Goal: Find specific page/section: Find specific page/section

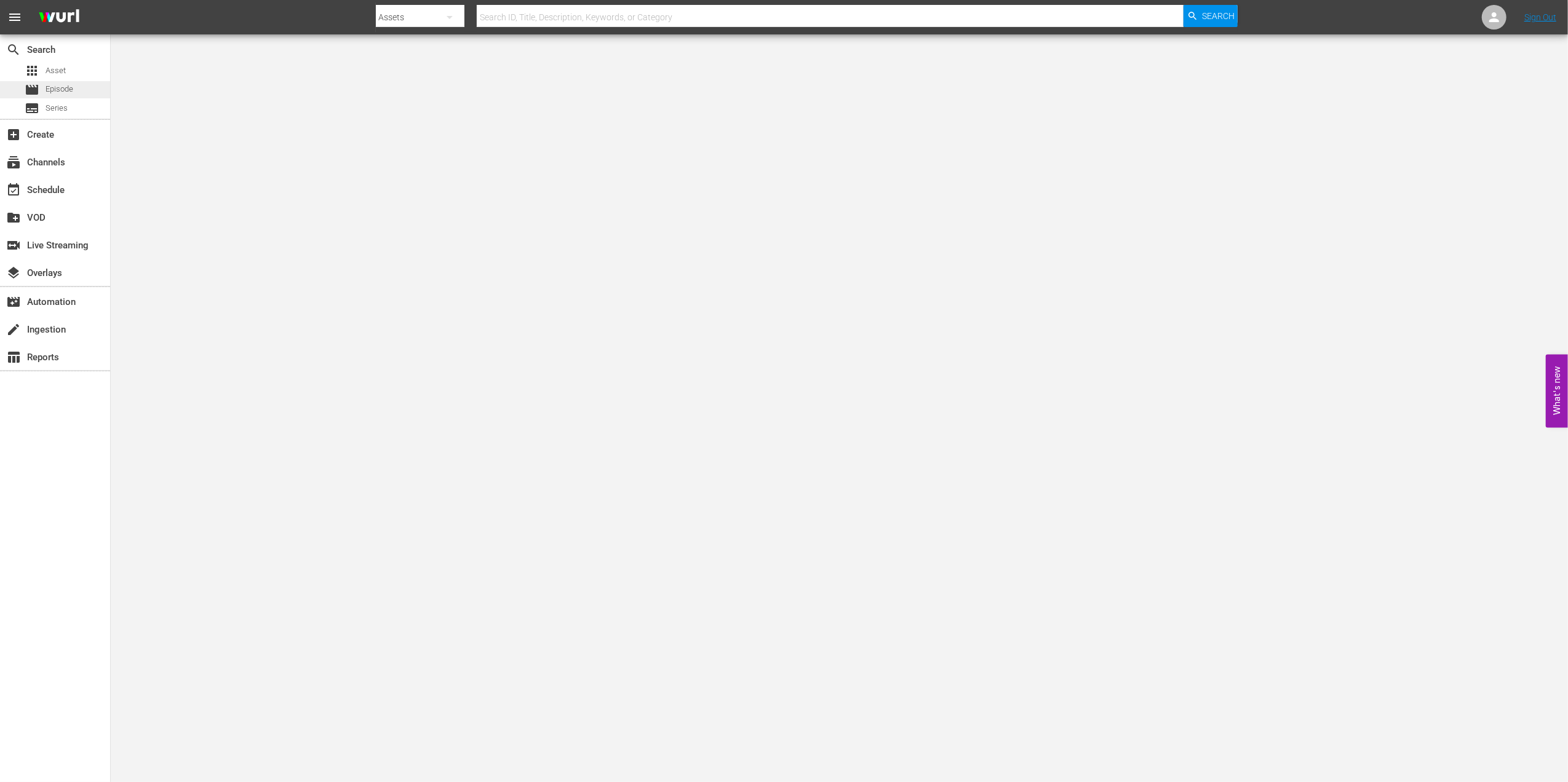
click at [85, 87] on div "movie Episode" at bounding box center [55, 89] width 110 height 17
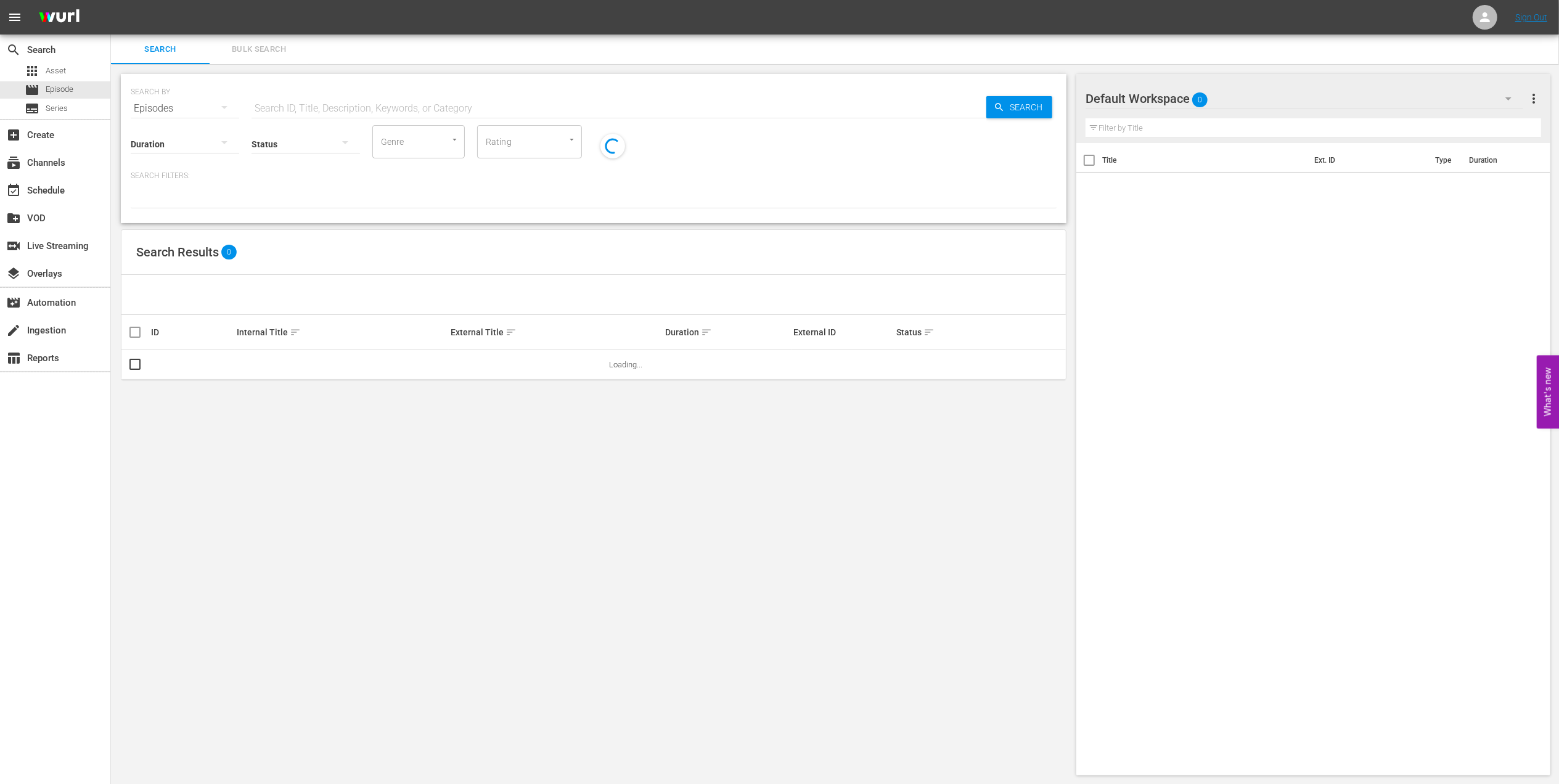
click at [407, 113] on input "text" at bounding box center [619, 108] width 735 height 29
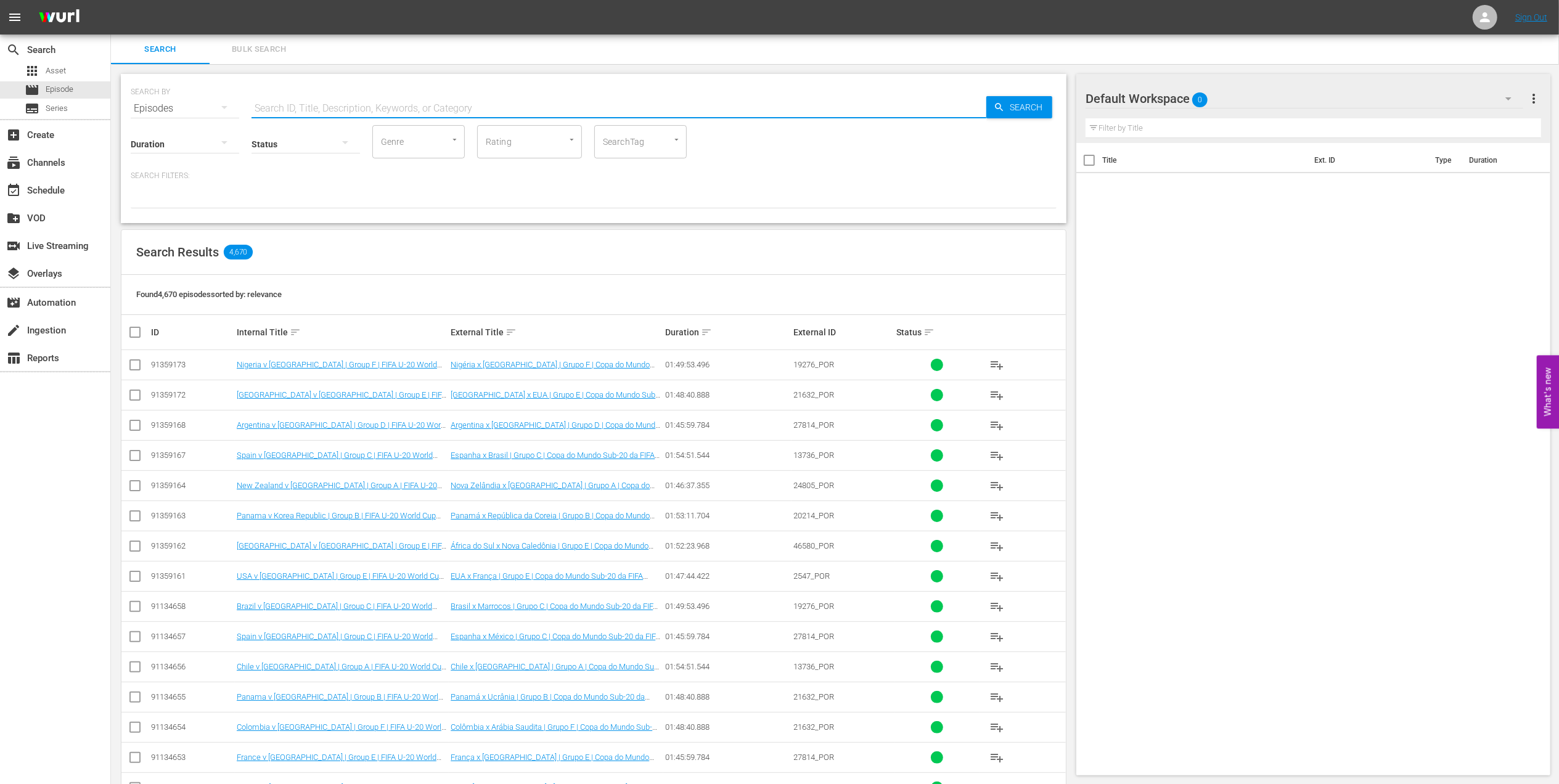
paste input "1954 Official Film - German Giants"
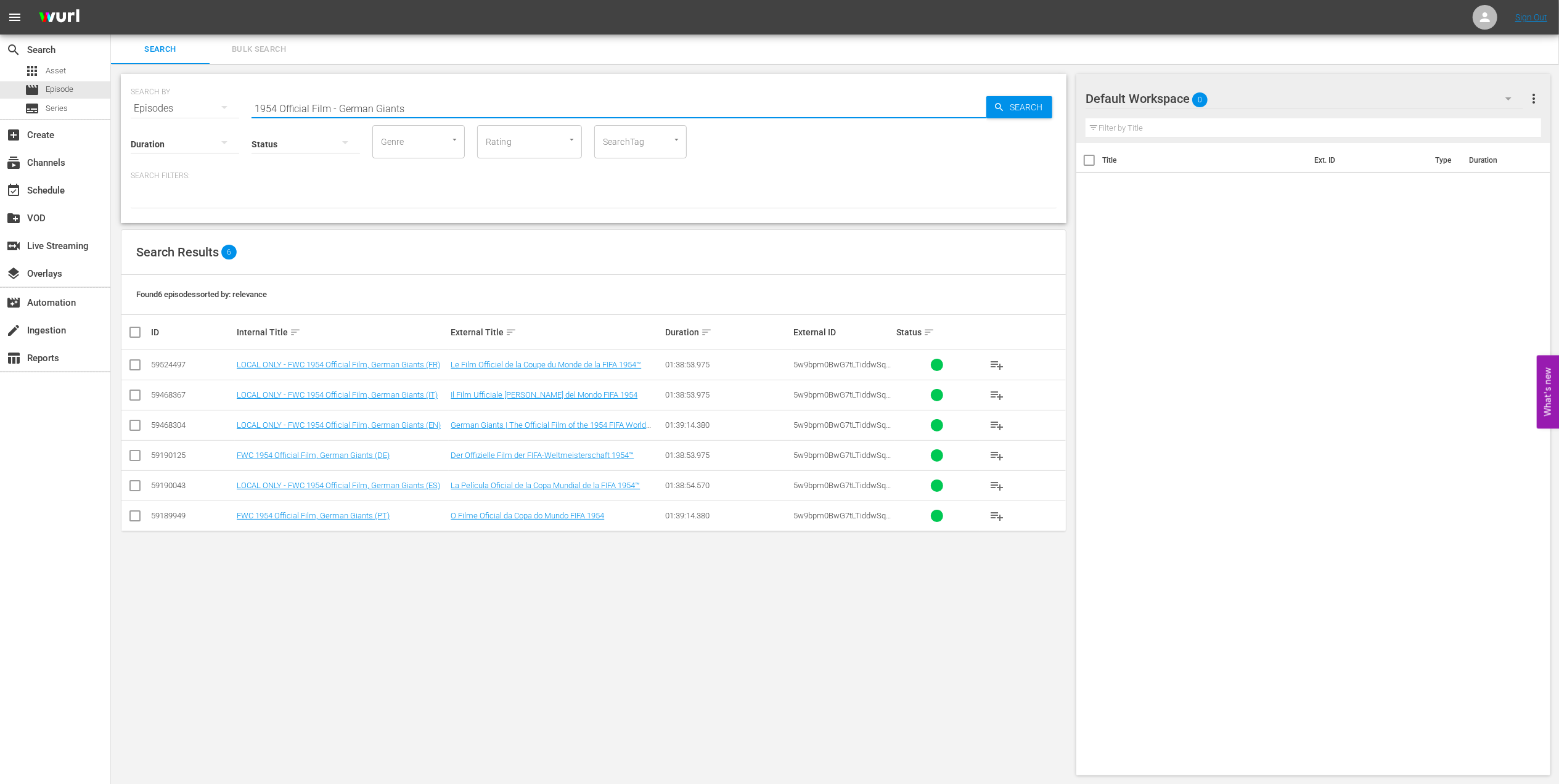
drag, startPoint x: 265, startPoint y: 104, endPoint x: 197, endPoint y: 104, distance: 68.0
click at [184, 104] on div "SEARCH BY Search By Episodes Search ID, Title, Description, Keywords, or Catego…" at bounding box center [593, 101] width 926 height 45
paste input "FWC 1974 - Final - [GEOGRAPHIC_DATA] v [GEOGRAPHIC_DATA]"
drag, startPoint x: 241, startPoint y: 105, endPoint x: 158, endPoint y: 105, distance: 83.0
click at [155, 105] on div "SEARCH BY Search By Episodes Search ID, Title, Description, Keywords, or Catego…" at bounding box center [593, 101] width 926 height 45
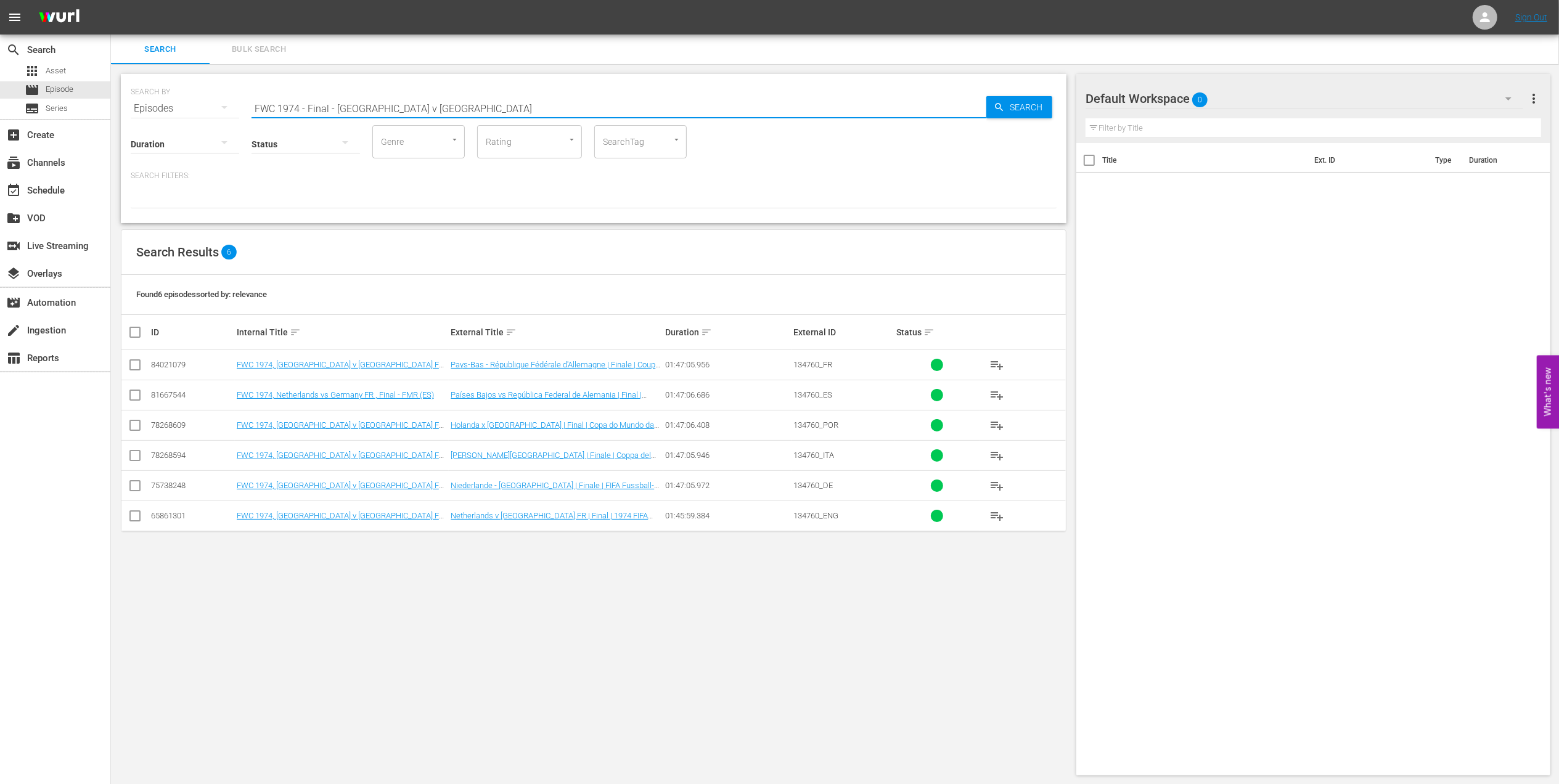
paste input "90 - Final - [GEOGRAPHIC_DATA] v [GEOGRAPHIC_DATA]"
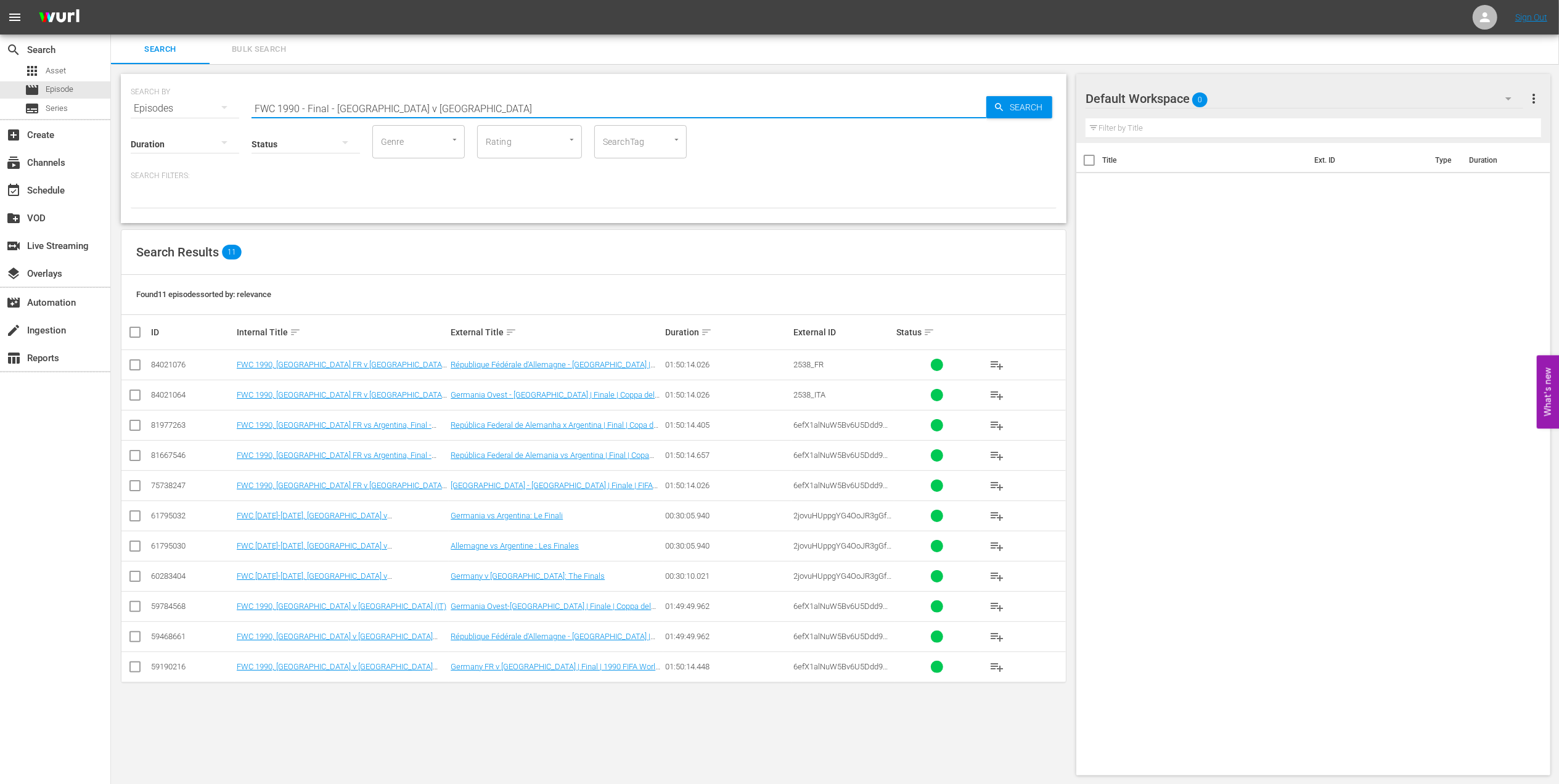
drag, startPoint x: 267, startPoint y: 106, endPoint x: 186, endPoint y: 106, distance: 81.0
click at [186, 106] on div "SEARCH BY Search By Episodes Search ID, Title, Description, Keywords, or Catego…" at bounding box center [593, 101] width 926 height 45
paste input "Italy v [GEOGRAPHIC_DATA] | Group Matches | FIFA World Cup 1990 | Full Match Re…"
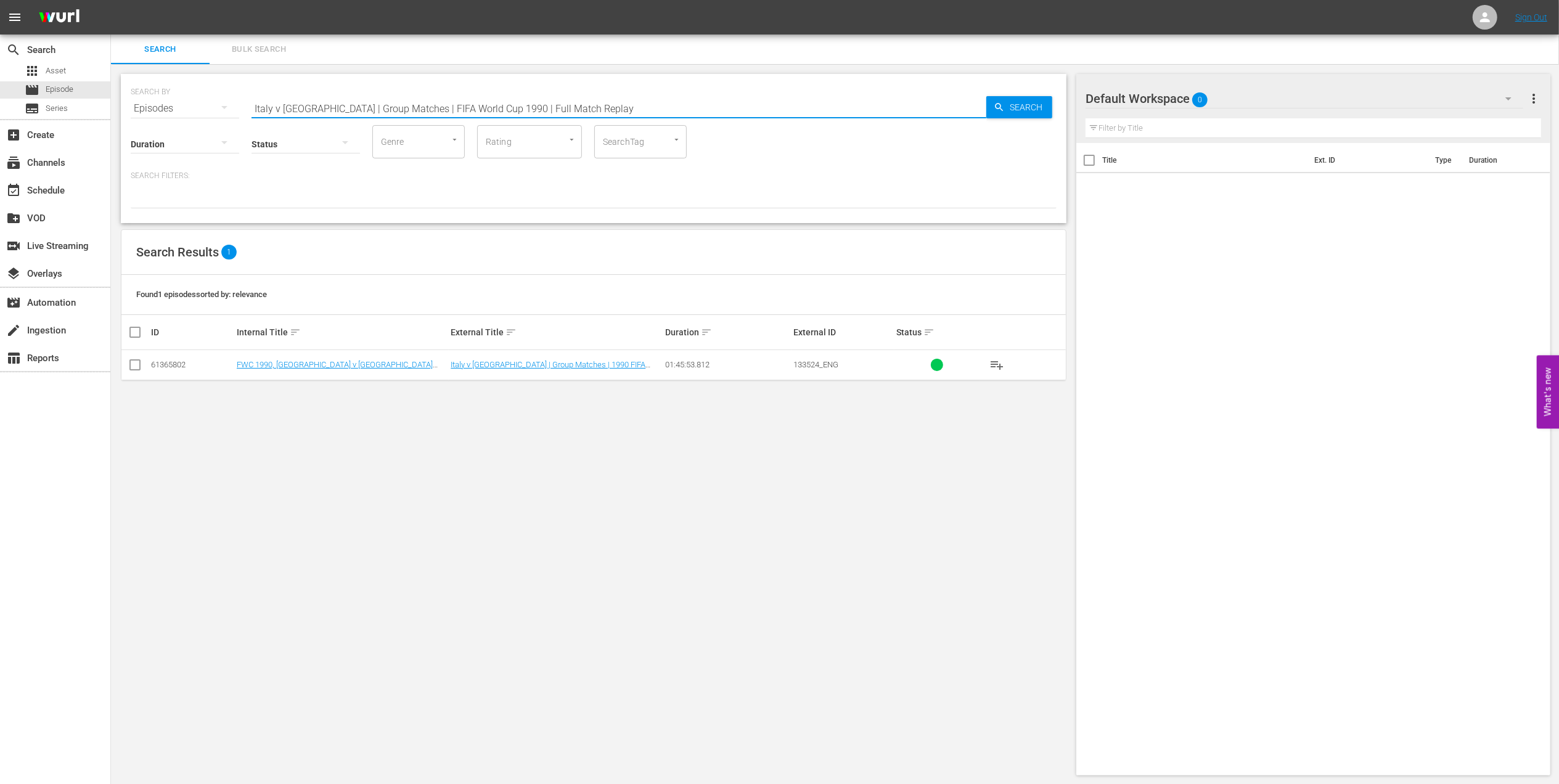
drag, startPoint x: 548, startPoint y: 112, endPoint x: 188, endPoint y: 109, distance: 360.0
click at [190, 109] on div "SEARCH BY Search By Episodes Search ID, Title, Description, Keywords, or Catego…" at bounding box center [593, 101] width 926 height 45
paste input "FWC 1970 - Final - Brazil v [GEOGRAPHIC_DATA]"
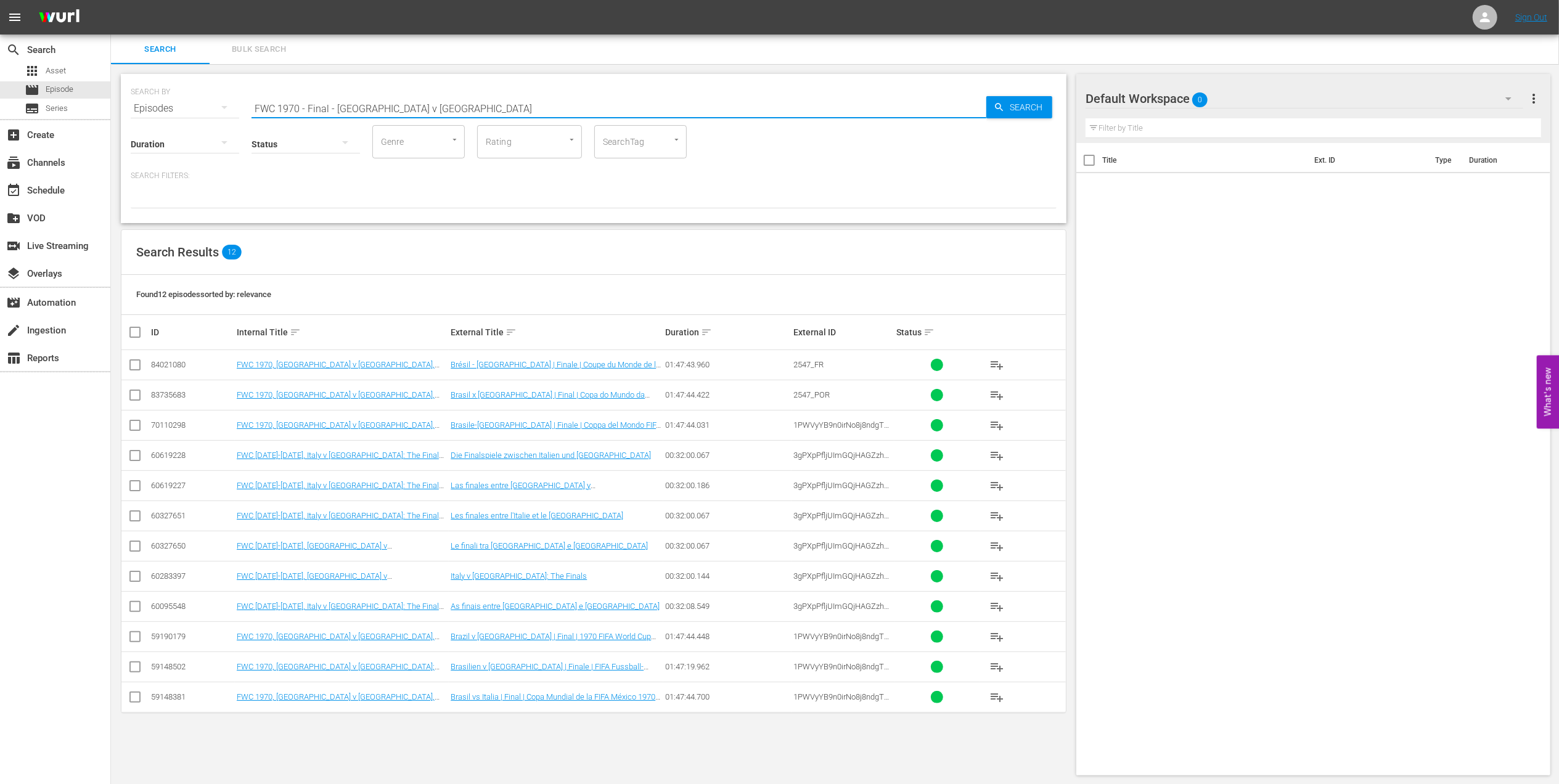
drag, startPoint x: 382, startPoint y: 105, endPoint x: 153, endPoint y: 105, distance: 229.0
click at [153, 105] on div "SEARCH BY Search By Episodes Search ID, Title, Description, Keywords, or Catego…" at bounding box center [593, 101] width 926 height 45
paste input "LOCAL ONLY - FWC 1970 Official Film, The World at their Feet"
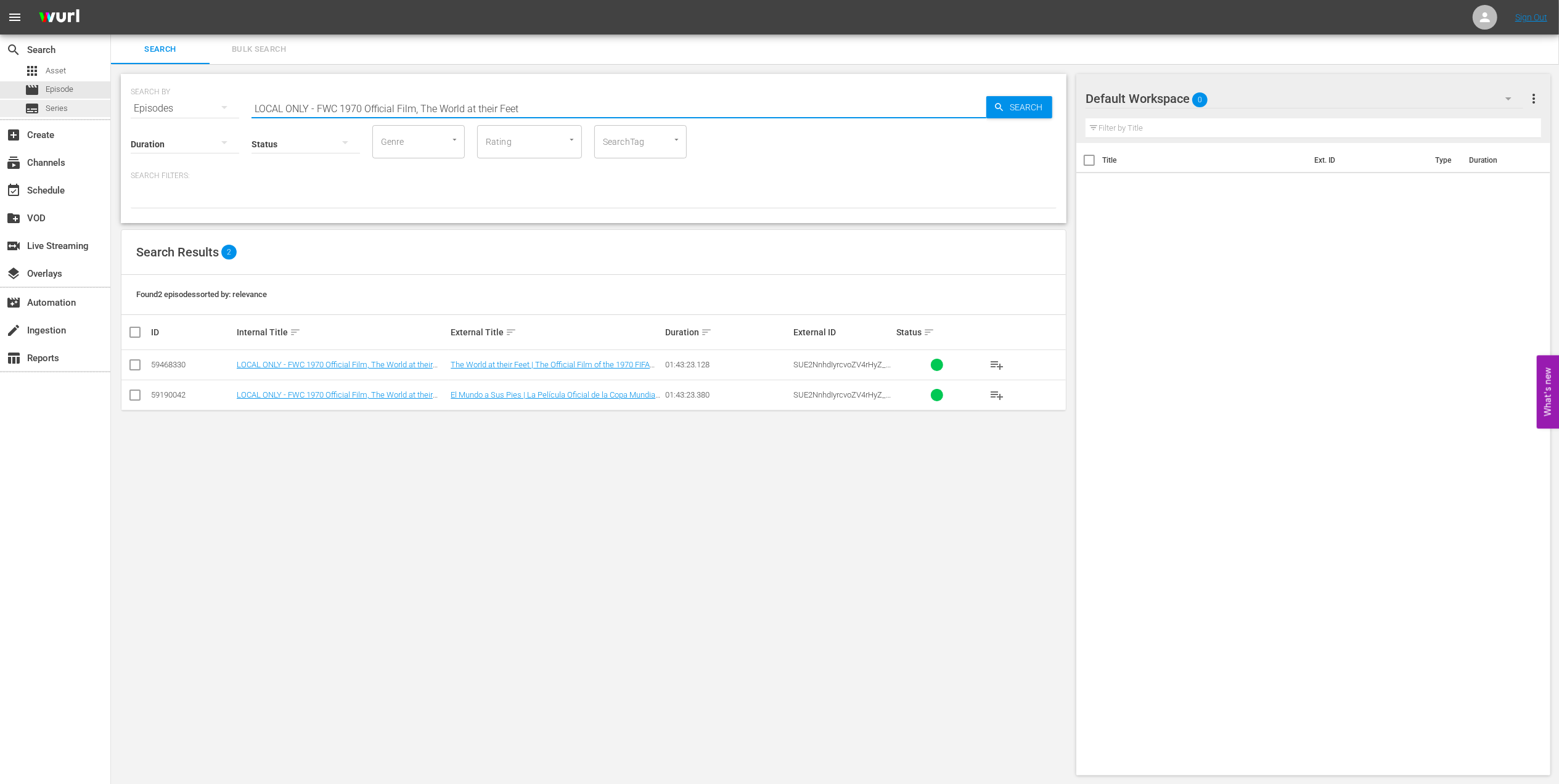
drag, startPoint x: 467, startPoint y: 107, endPoint x: 90, endPoint y: 107, distance: 377.0
click at [111, 0] on div "search Search apps Asset movie Episode subtitles Series add_box Create subscrip…" at bounding box center [835, 0] width 1448 height 0
paste input "USA v [GEOGRAPHIC_DATA] | Group Matches | 1994 FIFA World Cup [GEOGRAPHIC_DATA]…"
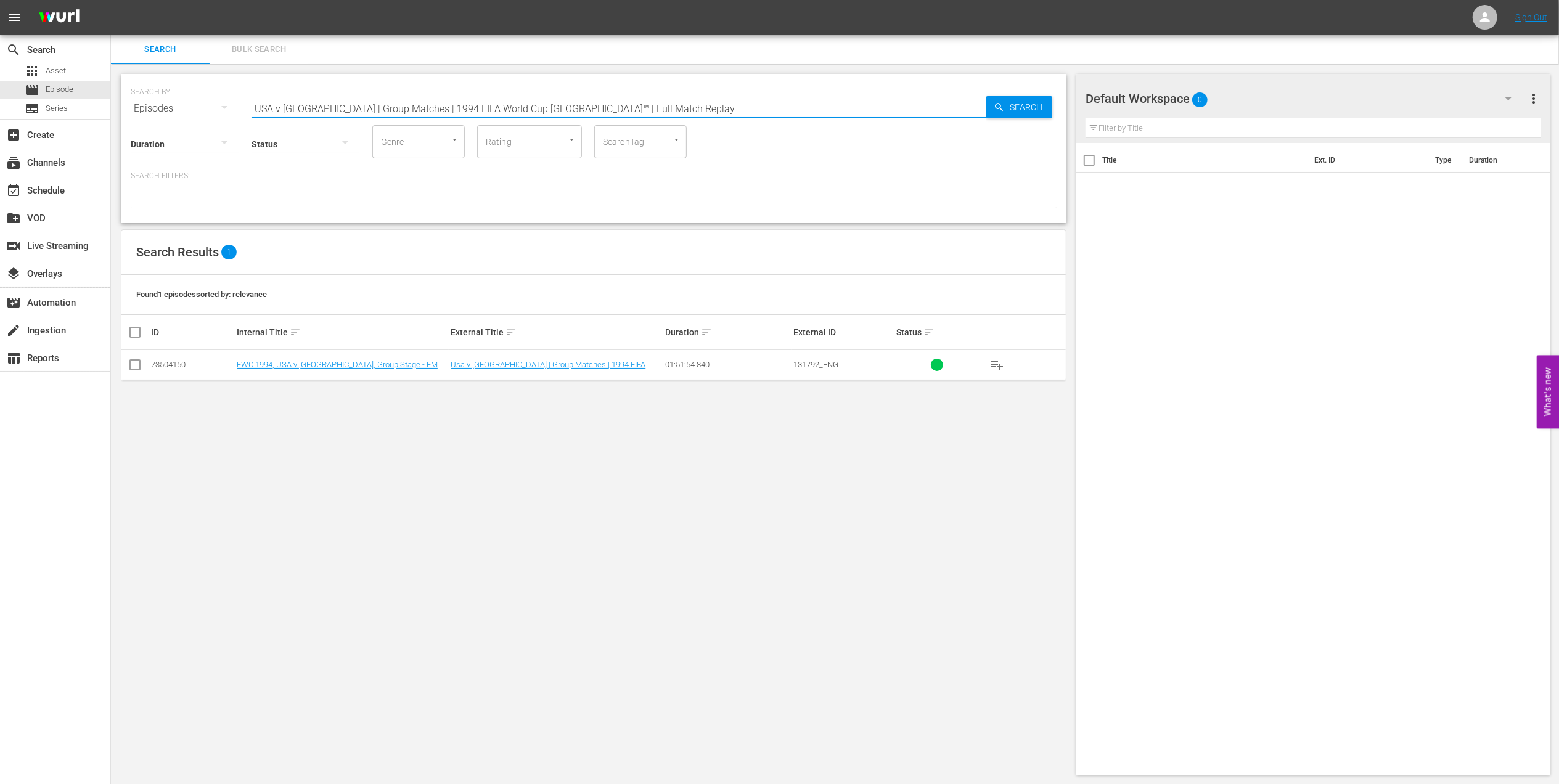
drag, startPoint x: 267, startPoint y: 104, endPoint x: 160, endPoint y: 106, distance: 107.0
click at [160, 106] on div "SEARCH BY Search By Episodes Search ID, Title, Description, Keywords, or Catego…" at bounding box center [593, 101] width 926 height 45
paste input "FWC 1966 - Final - England v German"
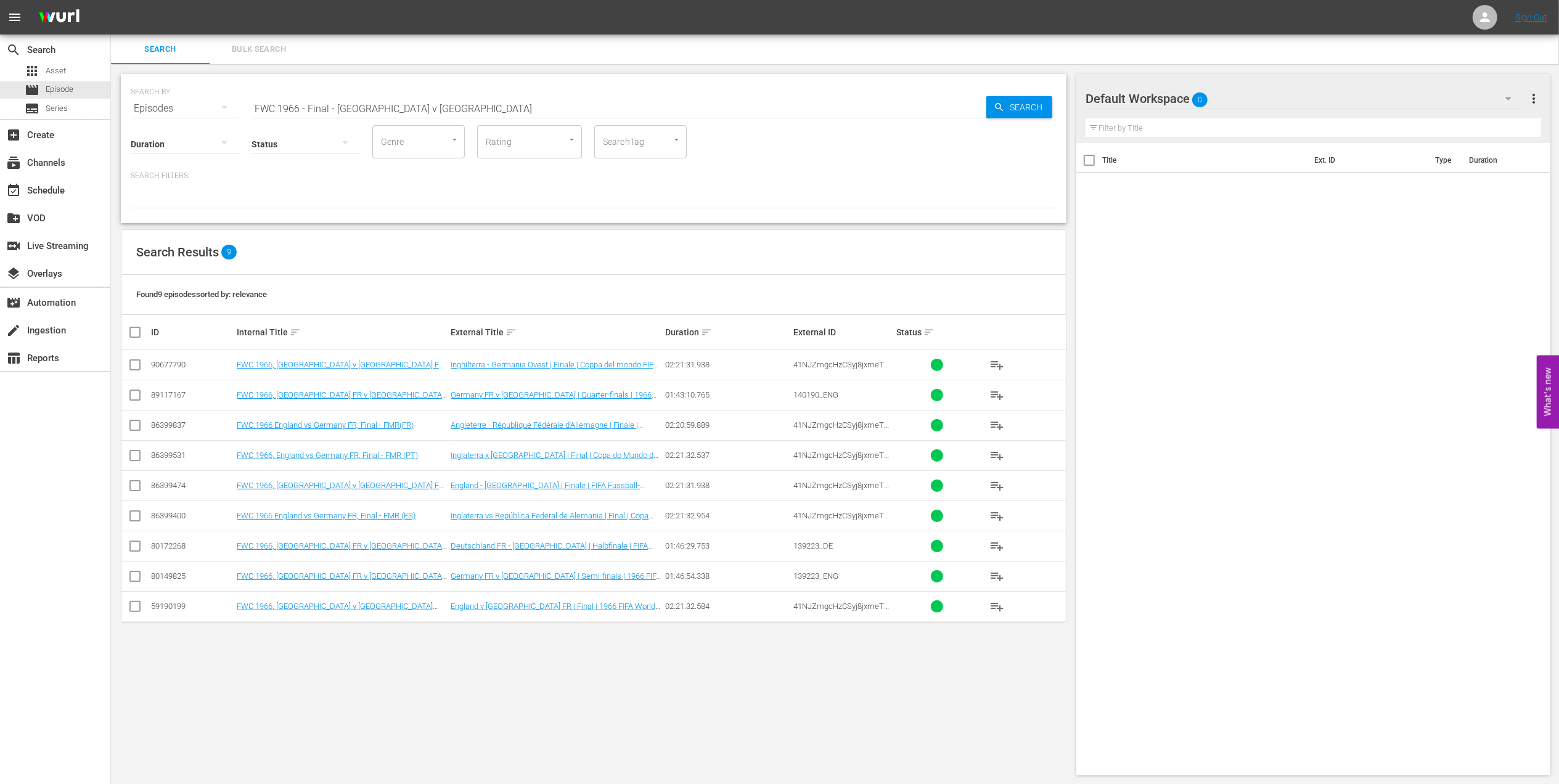
drag, startPoint x: 420, startPoint y: 111, endPoint x: 111, endPoint y: 111, distance: 309.0
click at [111, 111] on div "SEARCH BY Search By Episodes Search ID, Title, Description, Keywords, or Catego…" at bounding box center [593, 424] width 966 height 721
paste input "2006 - Final - [GEOGRAPHIC_DATA] v [GEOGRAPHIC_DATA]"
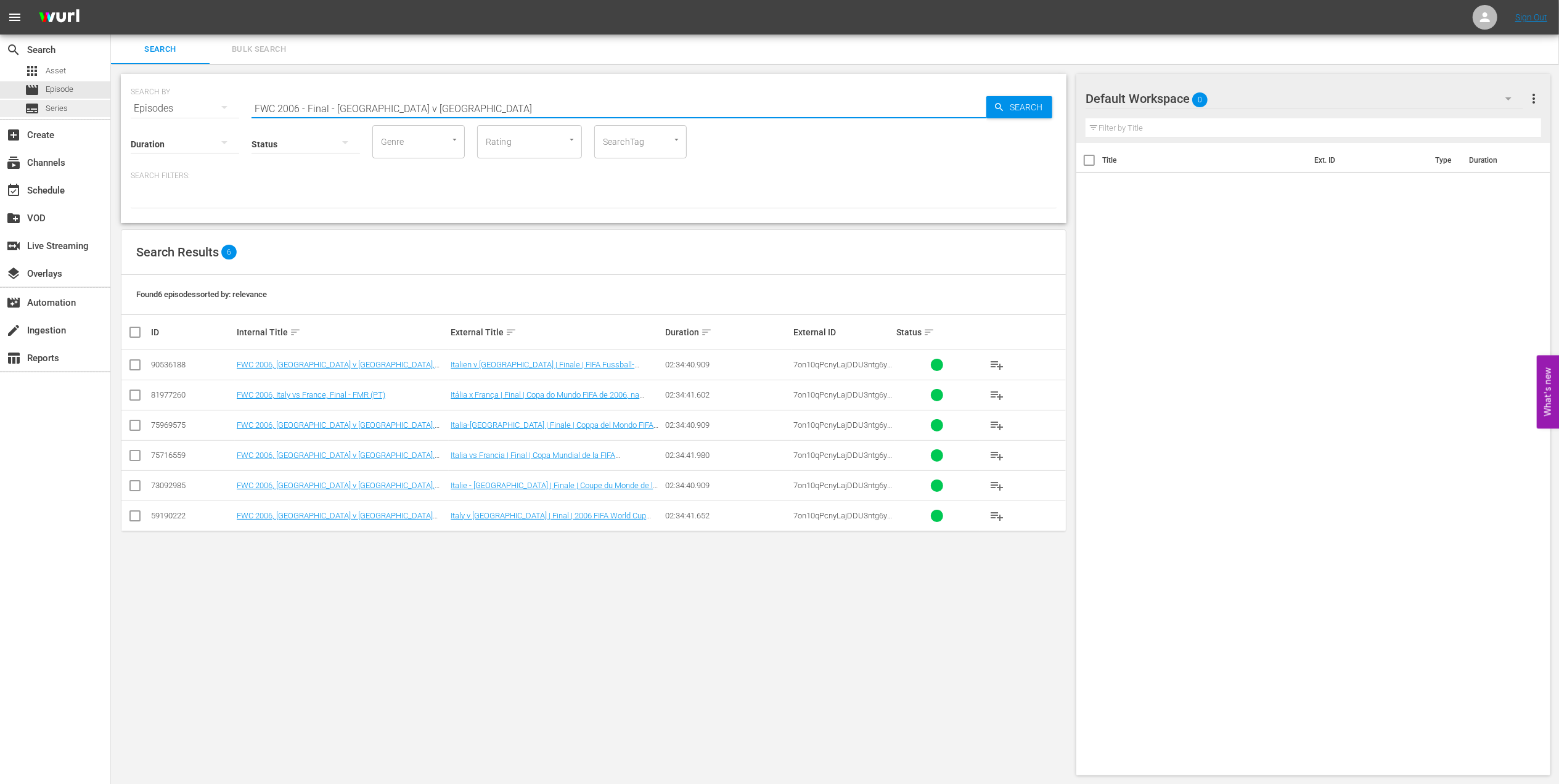
drag, startPoint x: 402, startPoint y: 105, endPoint x: 70, endPoint y: 108, distance: 332.0
click at [111, 0] on div "search Search apps Asset movie Episode subtitles Series add_box Create subscrip…" at bounding box center [835, 0] width 1448 height 0
paste input "1990 - Final - [GEOGRAPHIC_DATA] v [GEOGRAPHIC_DATA]"
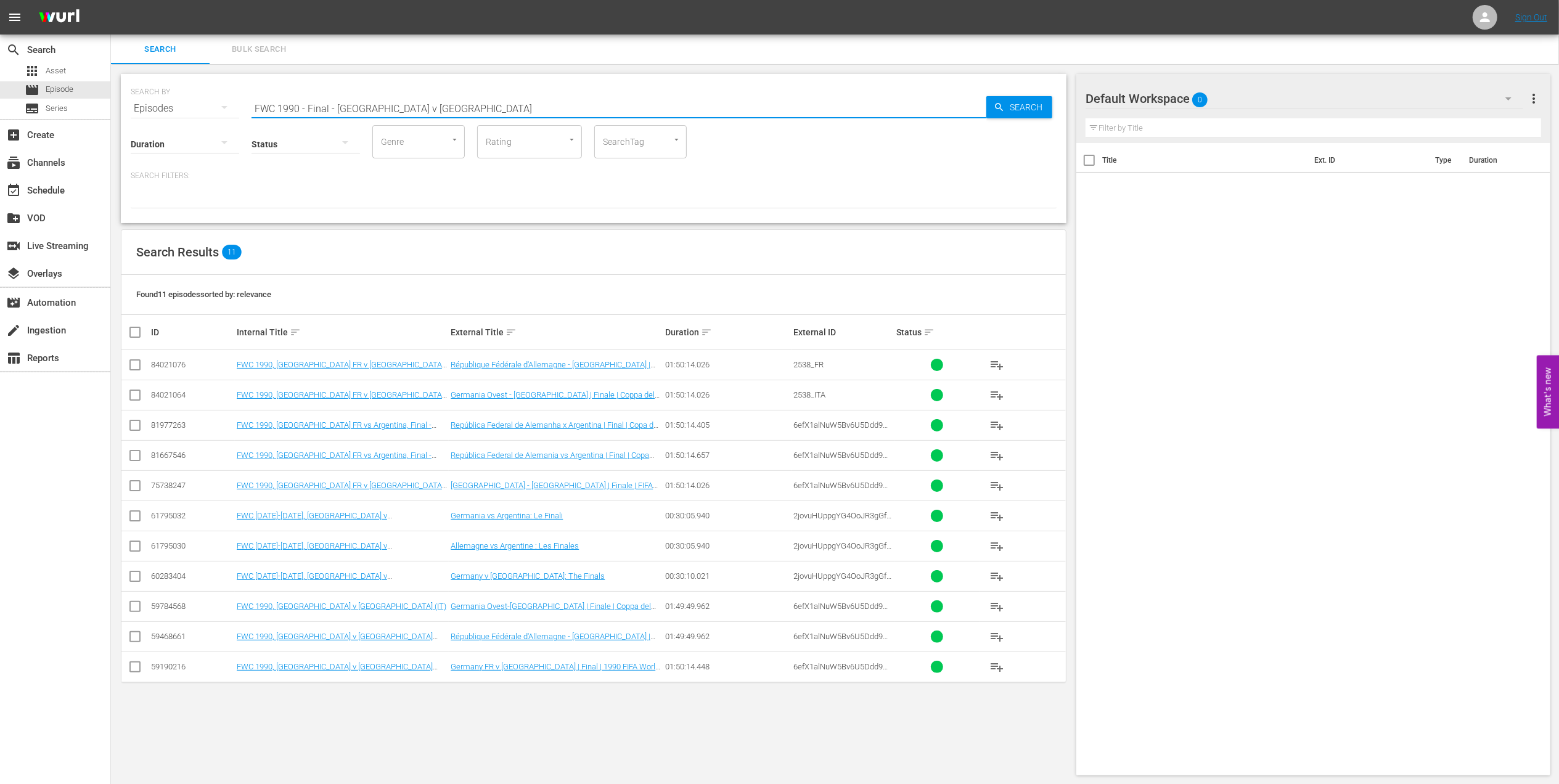
drag, startPoint x: 455, startPoint y: 109, endPoint x: 198, endPoint y: 108, distance: 257.0
click at [198, 108] on div "SEARCH BY Search By Episodes Search ID, Title, Description, Keywords, or Catego…" at bounding box center [593, 101] width 926 height 45
paste input "2002 - Final - [GEOGRAPHIC_DATA] v [GEOGRAPHIC_DATA]"
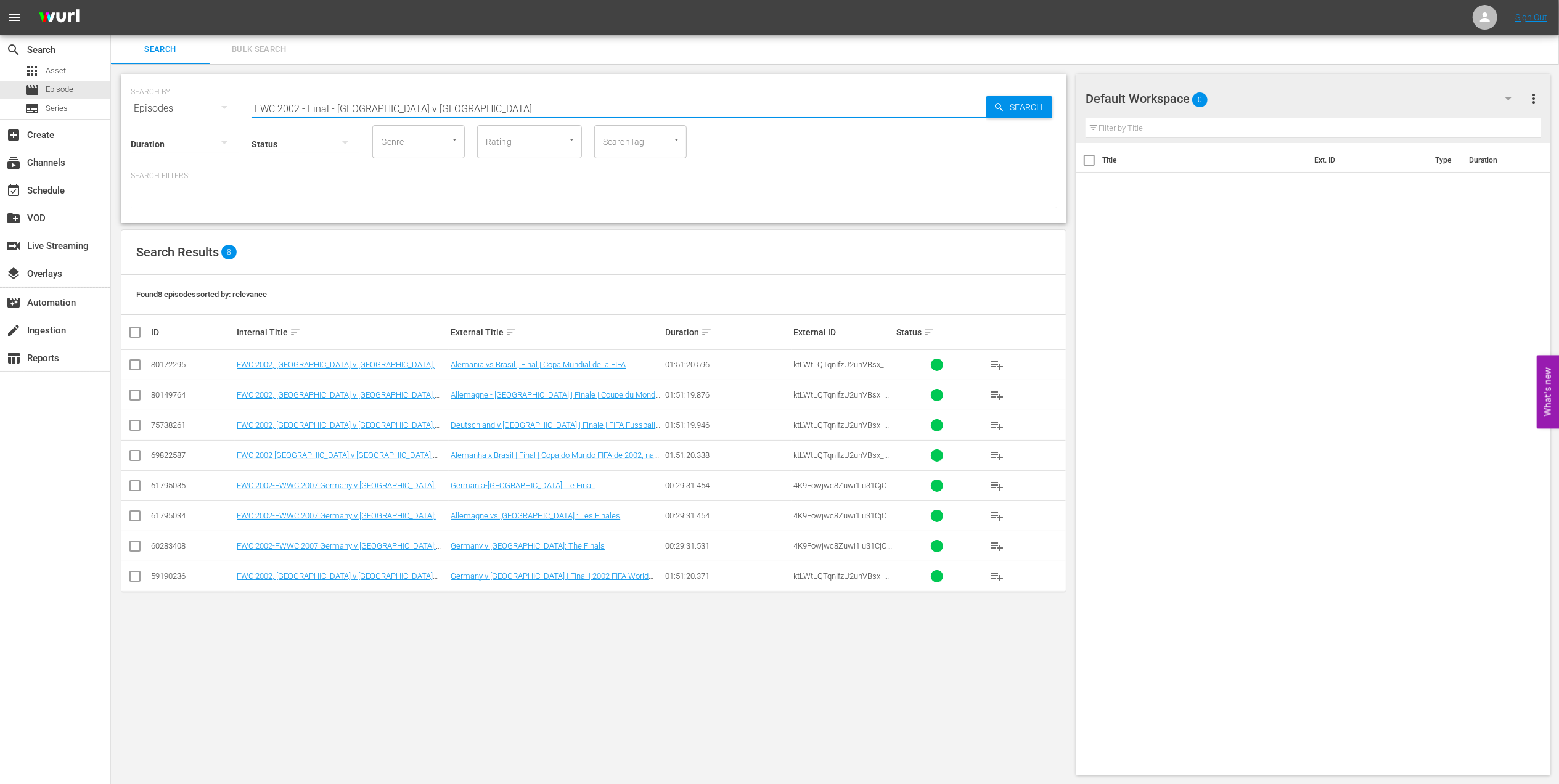
drag, startPoint x: 407, startPoint y: 108, endPoint x: 233, endPoint y: 102, distance: 174.1
click at [187, 99] on div "SEARCH BY Search By Episodes Search ID, Title, Description, Keywords, or Catego…" at bounding box center [593, 101] width 926 height 45
paste input "2002 Official Film - Seven Games from Glory"
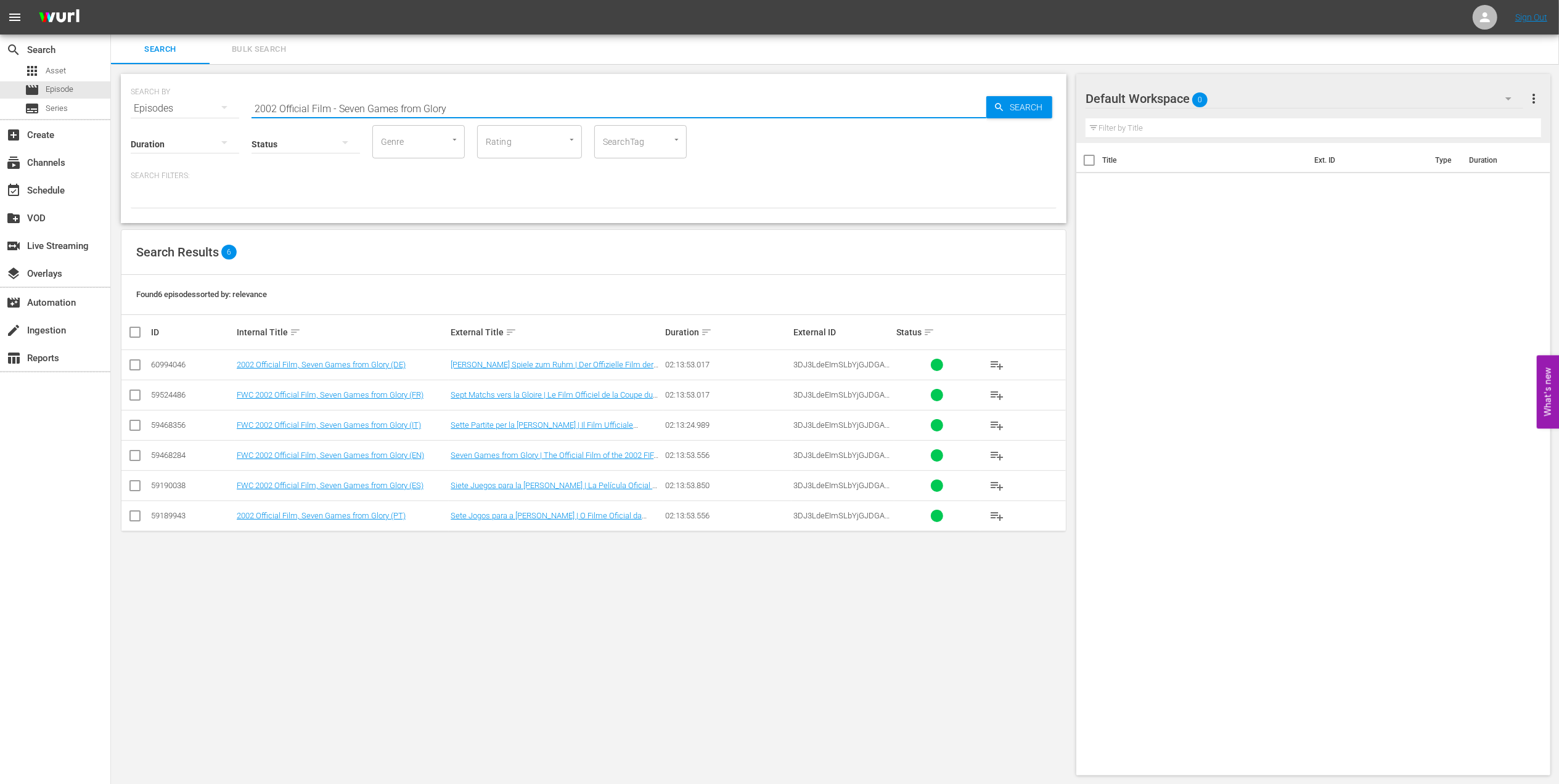
type input "2002 Official Film - Seven Games from Glory"
